Goal: Task Accomplishment & Management: Manage account settings

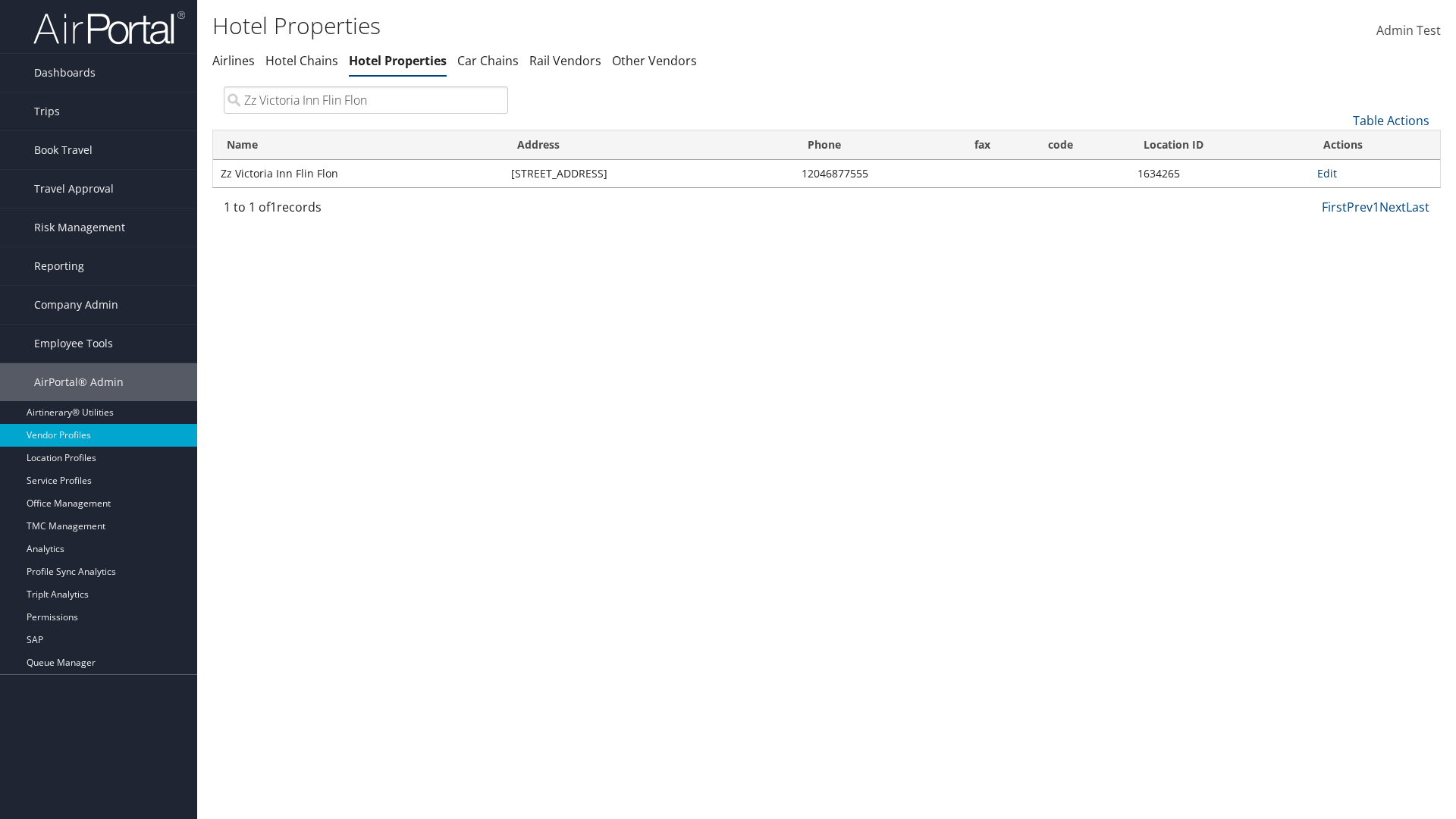
type input "Zz Victoria Inn Flin Flon"
click at [1326, 173] on link "Edit" at bounding box center [1326, 173] width 20 height 14
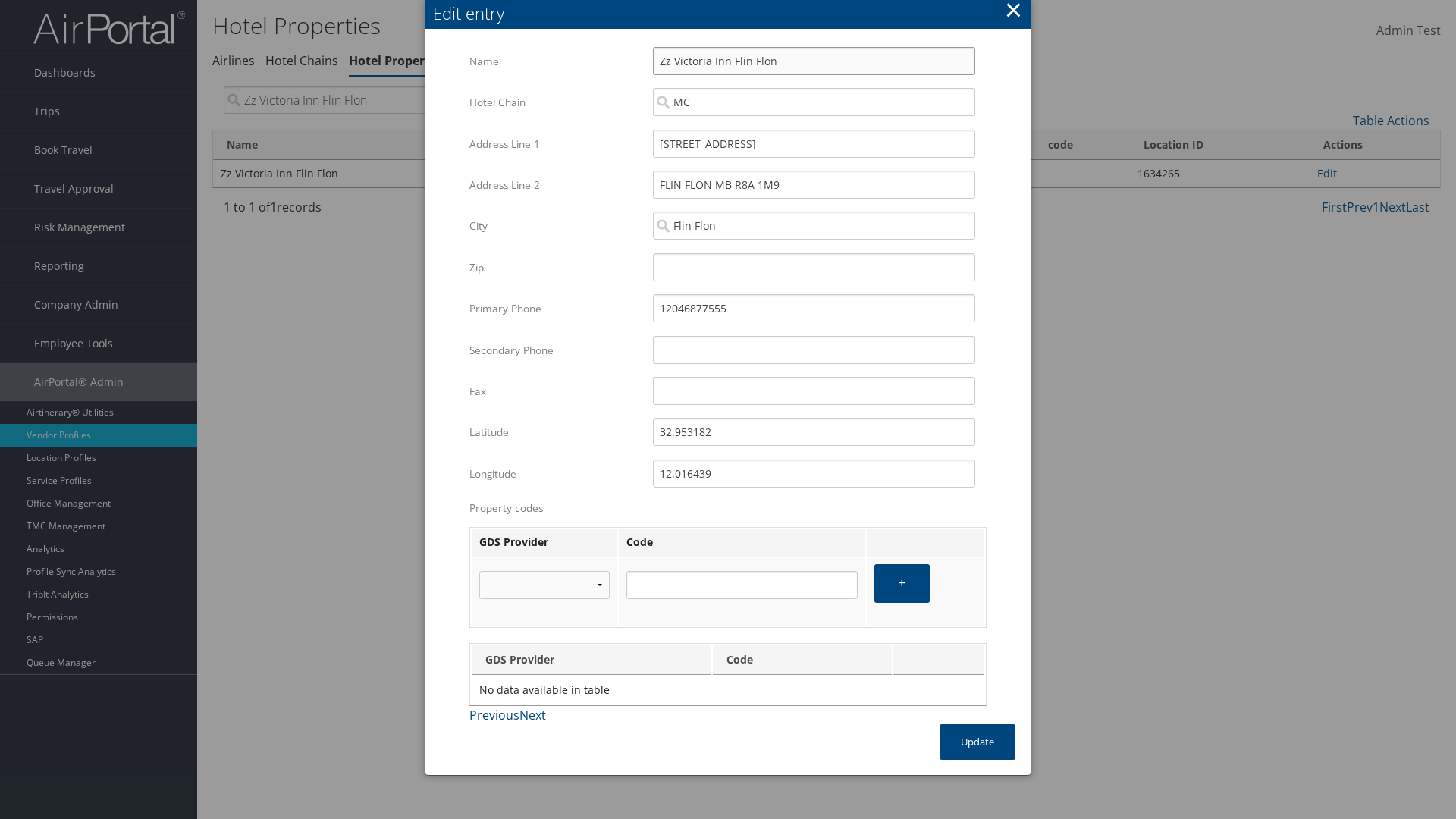
click at [814, 61] on input "Zz Victoria Inn Flin Flon" at bounding box center [814, 61] width 322 height 28
type input "Zz Victoria Inn Flin Flon"
click at [814, 144] on input "[STREET_ADDRESS]" at bounding box center [814, 144] width 322 height 28
type input "[STREET_ADDRESS]"
click at [814, 431] on input "32.953182" at bounding box center [814, 432] width 322 height 28
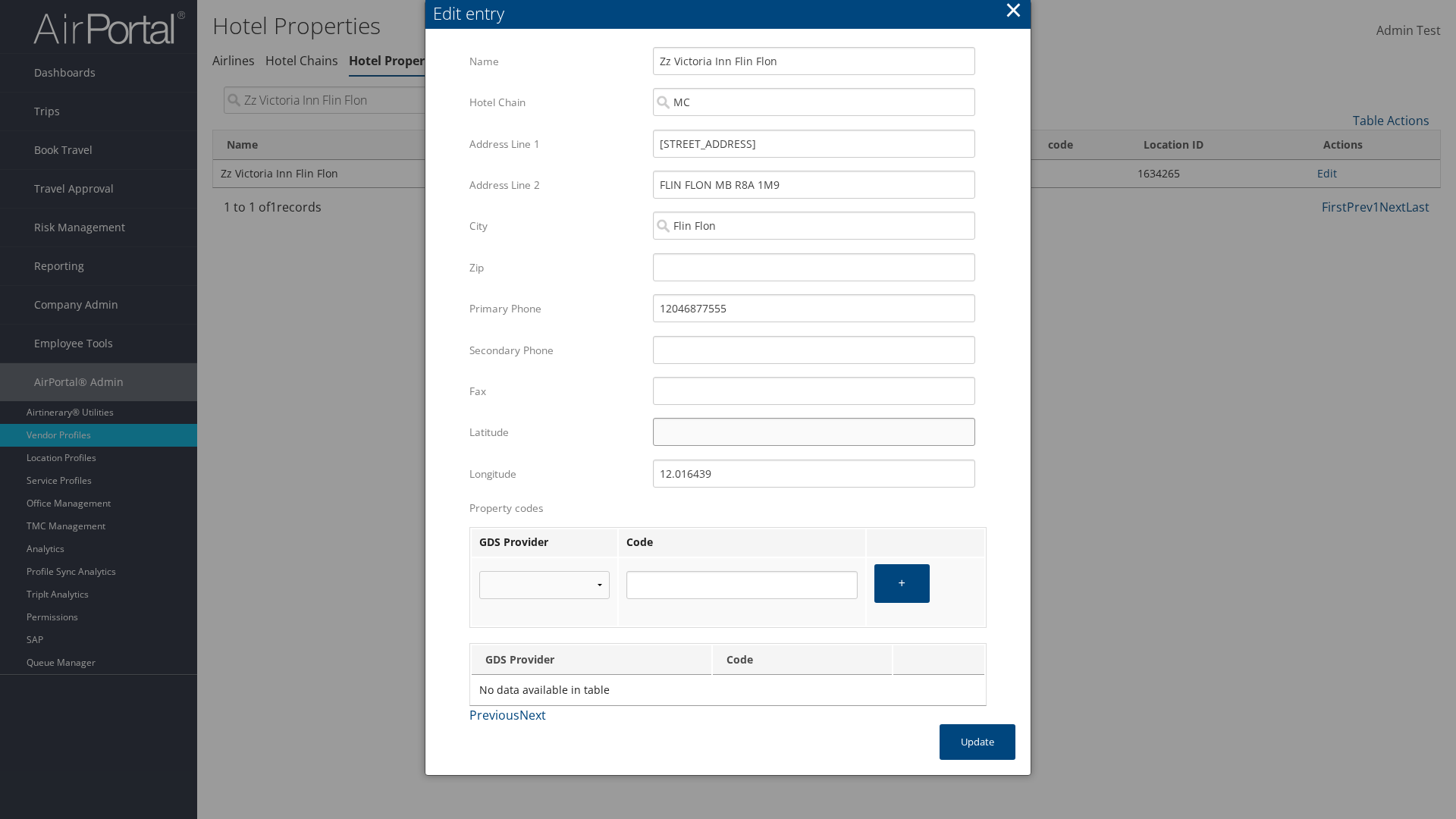
type input "32.953182"
click at [814, 473] on input "12.016439" at bounding box center [814, 473] width 322 height 28
type input "12.016439"
click at [978, 742] on button "Update" at bounding box center [977, 742] width 76 height 36
